Goal: Information Seeking & Learning: Learn about a topic

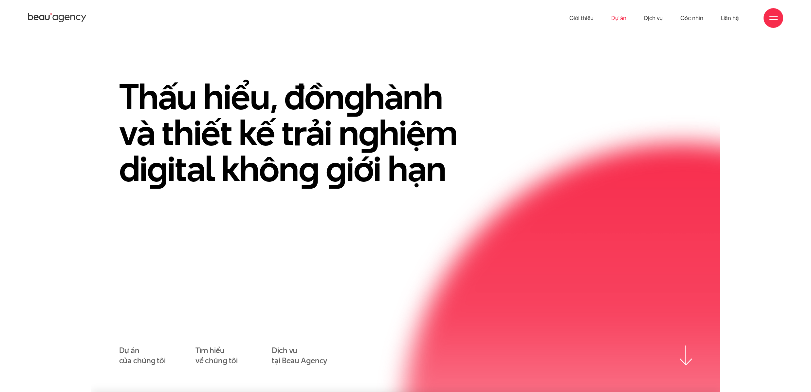
click at [618, 20] on link "Dự án" at bounding box center [618, 18] width 15 height 36
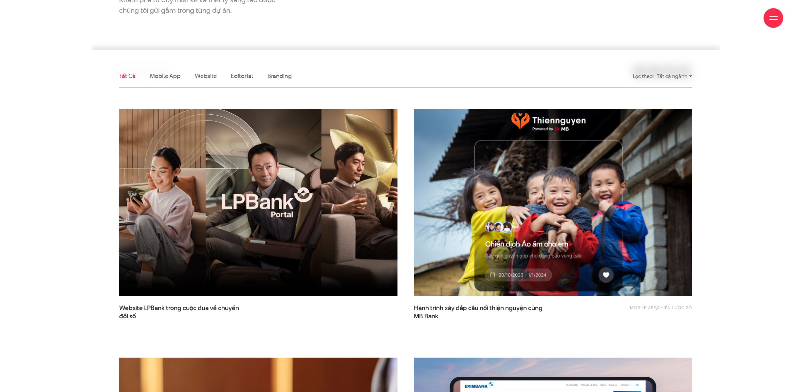
scroll to position [164, 0]
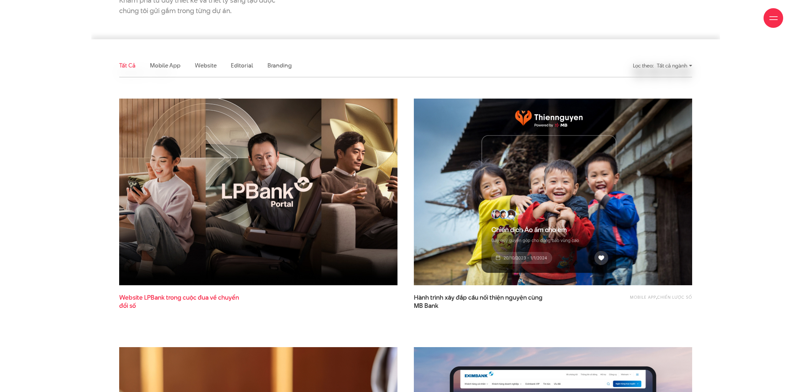
click at [191, 299] on span "Website LPBank trong cuộc đua về chuyển đổi số" at bounding box center [184, 301] width 131 height 16
